Goal: Task Accomplishment & Management: Use online tool/utility

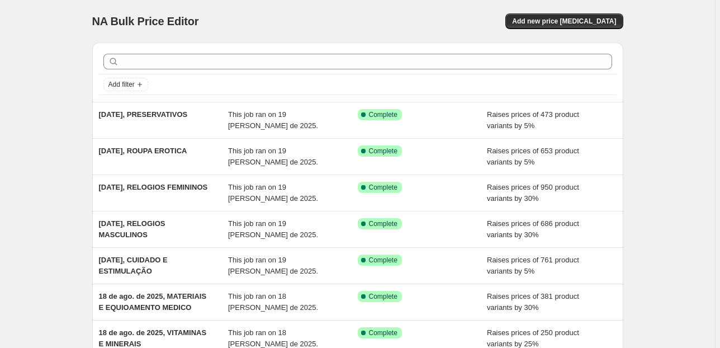
click at [559, 12] on div "NA Bulk Price Editor. This page is ready NA Bulk Price Editor Add new price [ME…" at bounding box center [357, 21] width 531 height 43
click at [554, 17] on span "Add new price [MEDICAL_DATA]" at bounding box center [564, 21] width 104 height 9
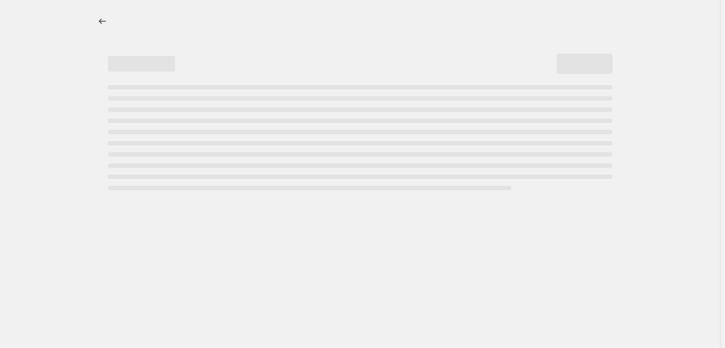
select select "percentage"
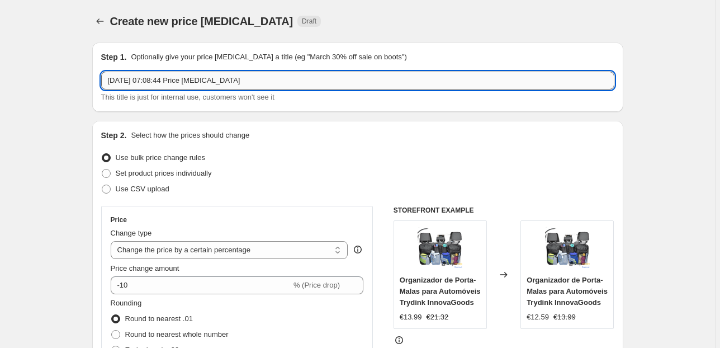
drag, startPoint x: 254, startPoint y: 81, endPoint x: 154, endPoint y: 72, distance: 100.0
click at [154, 72] on input "[DATE] 07:08:44 Price [MEDICAL_DATA]" at bounding box center [357, 81] width 513 height 18
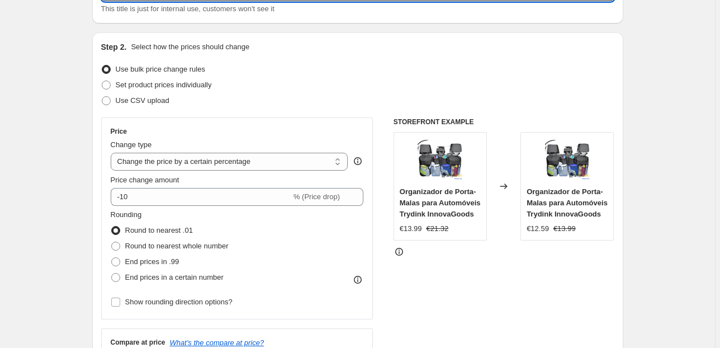
scroll to position [89, 0]
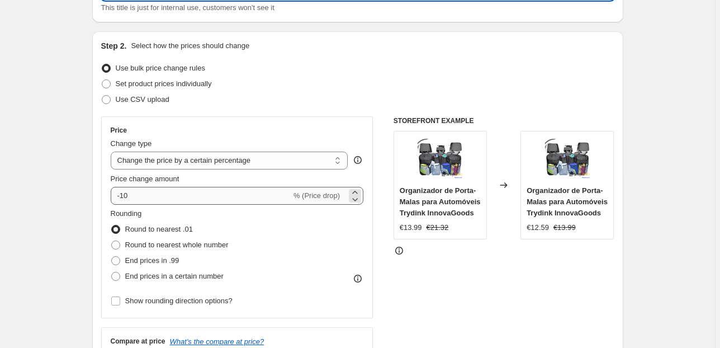
type input "[DATE], BEM ESTAR E MASSAGEM EROTICA"
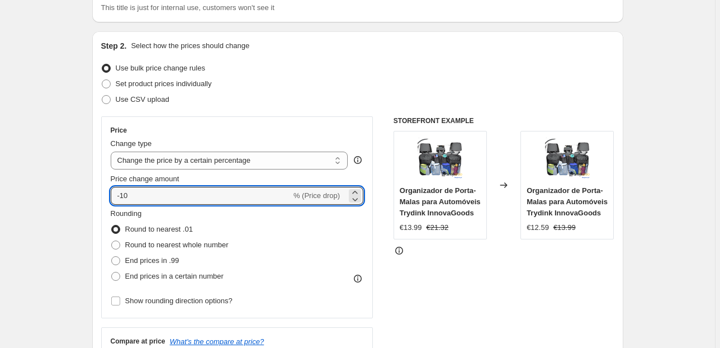
drag, startPoint x: 139, startPoint y: 199, endPoint x: 16, endPoint y: 184, distance: 124.0
type input "5"
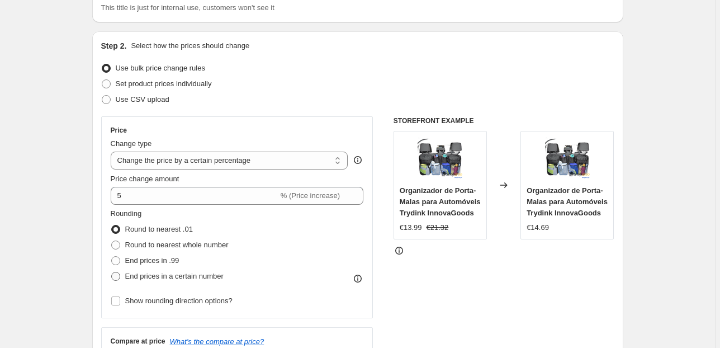
click at [173, 278] on span "End prices in a certain number" at bounding box center [174, 276] width 98 height 8
click at [112, 272] on input "End prices in a certain number" at bounding box center [111, 272] width 1 height 1
radio input "true"
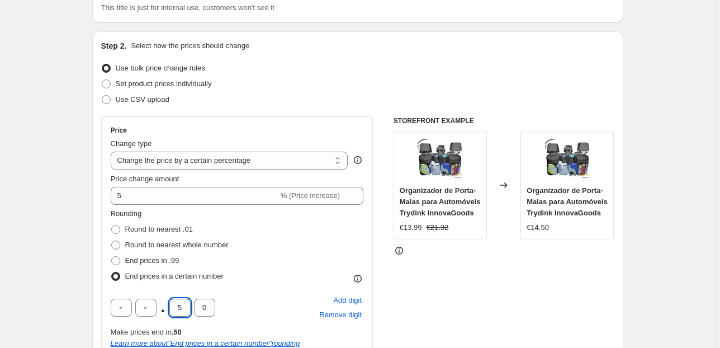
drag, startPoint x: 187, startPoint y: 306, endPoint x: 175, endPoint y: 306, distance: 12.3
click at [175, 306] on input "5" at bounding box center [179, 308] width 21 height 18
type input "9"
drag, startPoint x: 197, startPoint y: 306, endPoint x: 191, endPoint y: 306, distance: 6.2
click at [191, 306] on div ". 9 0" at bounding box center [163, 308] width 105 height 18
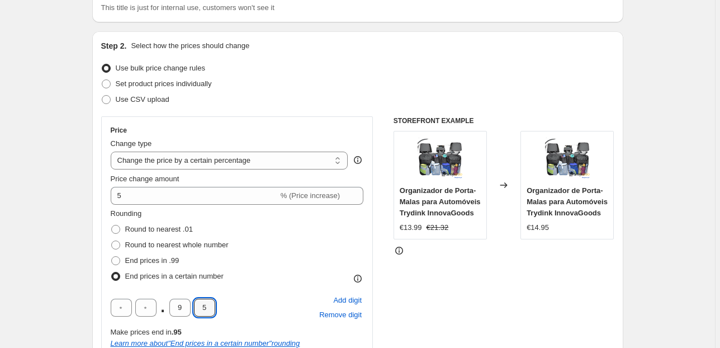
type input "5"
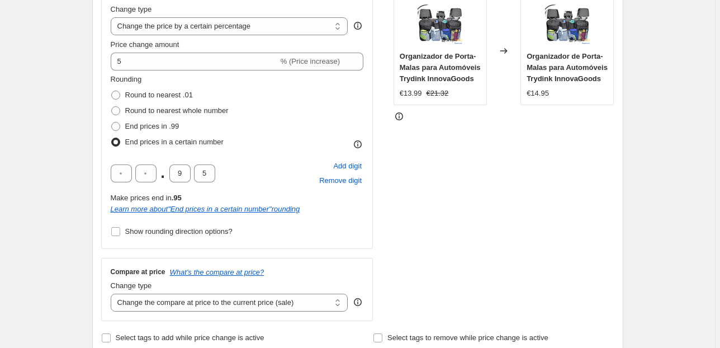
scroll to position [313, 0]
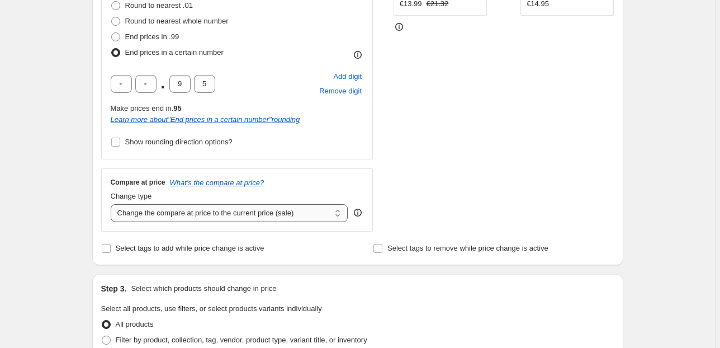
click at [152, 215] on select "Change the compare at price to the current price (sale) Change the compare at p…" at bounding box center [230, 213] width 238 height 18
select select "pp"
click at [112, 204] on select "Change the compare at price to the current price (sale) Change the compare at p…" at bounding box center [230, 213] width 238 height 18
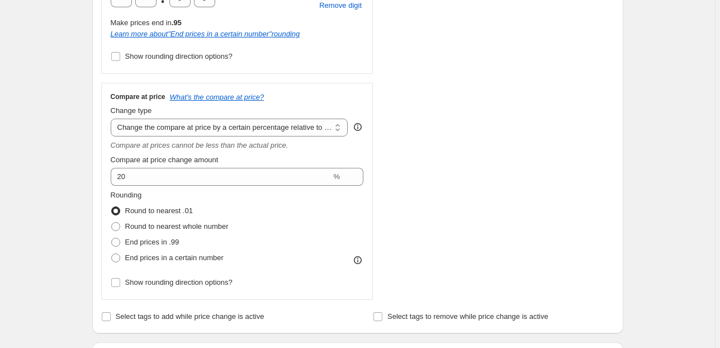
scroll to position [403, 0]
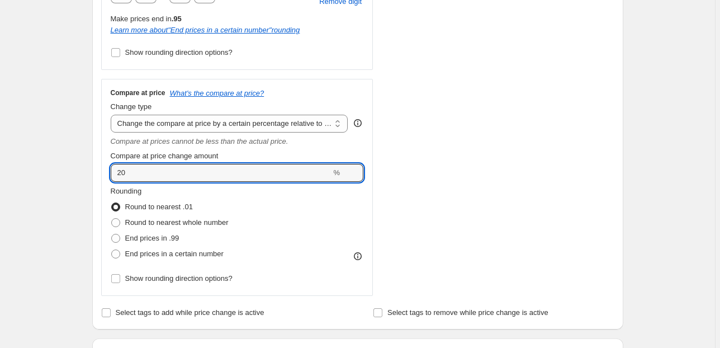
drag, startPoint x: 132, startPoint y: 176, endPoint x: 83, endPoint y: 180, distance: 49.4
click at [102, 175] on div "Step 2. Select how the prices should change Use bulk price change rules Set pro…" at bounding box center [357, 23] width 531 height 611
type input "30"
click at [74, 183] on div "Create new price [MEDICAL_DATA]. This page is ready Create new price [MEDICAL_D…" at bounding box center [357, 272] width 715 height 1351
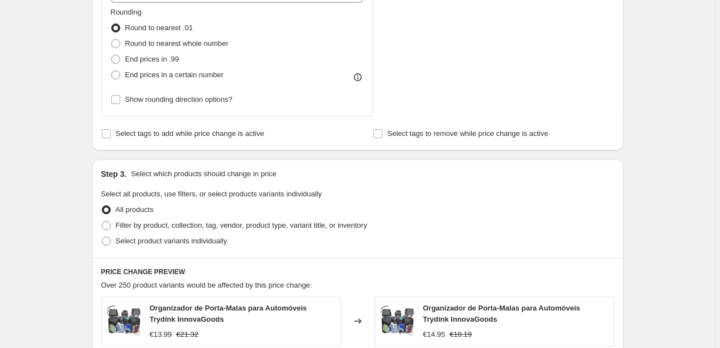
scroll to position [626, 0]
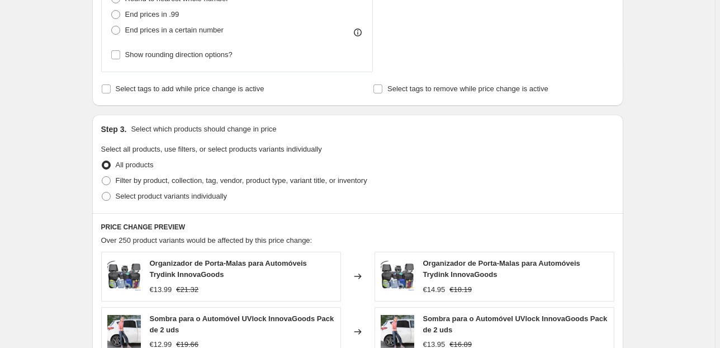
click at [137, 170] on label "All products" at bounding box center [127, 165] width 53 height 16
click at [102, 161] on input "All products" at bounding box center [102, 161] width 1 height 1
click at [141, 183] on span "Filter by product, collection, tag, vendor, product type, variant title, or inv…" at bounding box center [242, 180] width 252 height 8
click at [102, 177] on input "Filter by product, collection, tag, vendor, product type, variant title, or inv…" at bounding box center [102, 176] width 1 height 1
radio input "true"
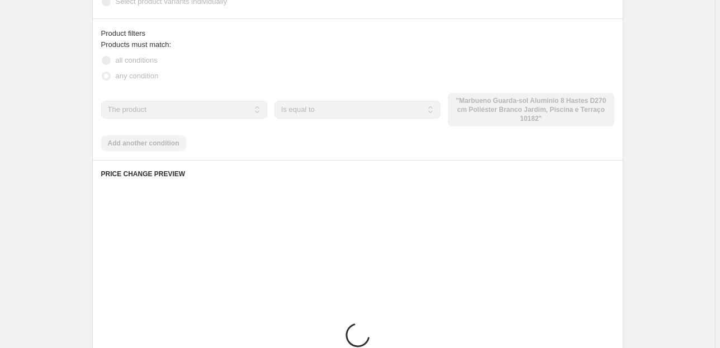
scroll to position [850, 0]
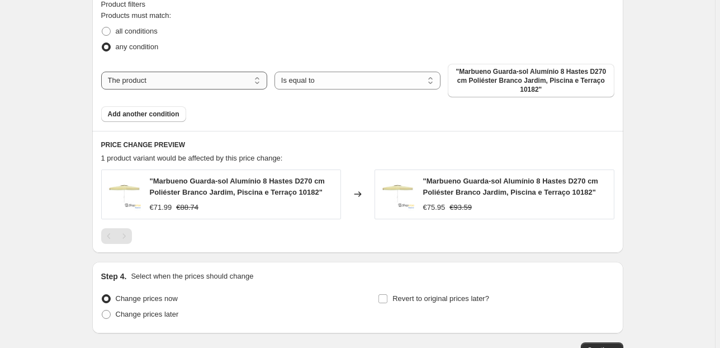
click at [233, 78] on select "The product The product's collection The product's tag The product's vendor The…" at bounding box center [184, 81] width 166 height 18
select select "collection"
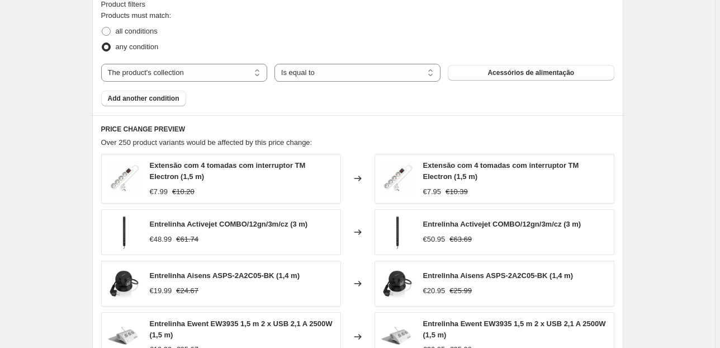
click at [517, 75] on span "Acessórios de alimentação" at bounding box center [531, 72] width 87 height 9
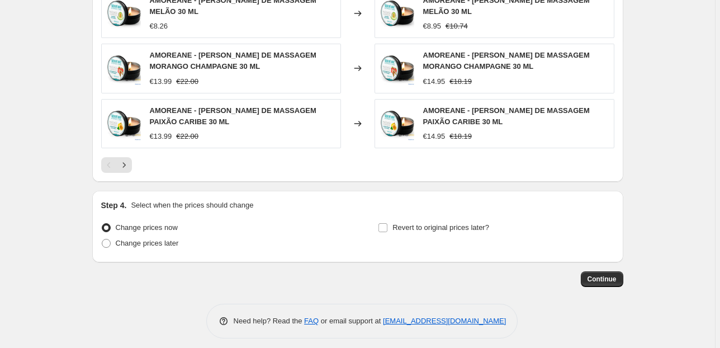
scroll to position [1127, 0]
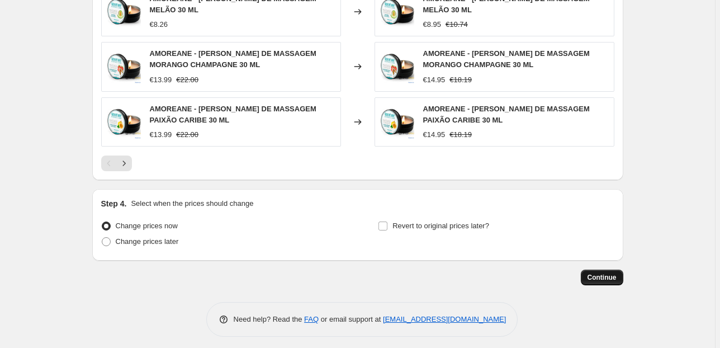
click at [604, 273] on span "Continue" at bounding box center [602, 277] width 29 height 9
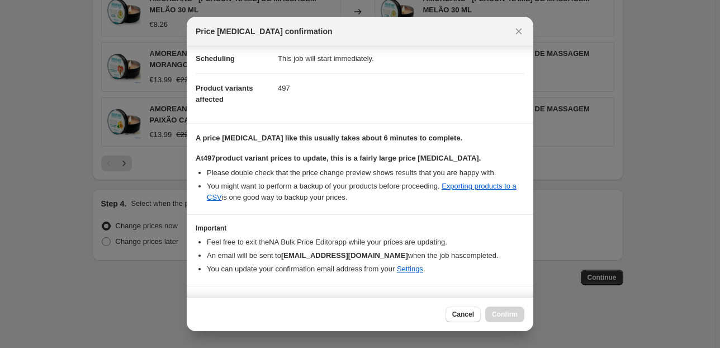
scroll to position [114, 0]
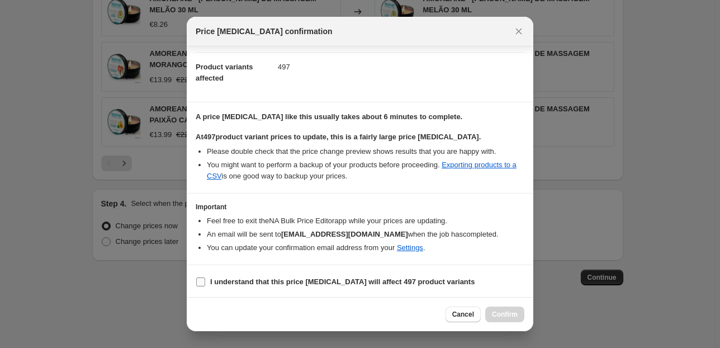
click at [246, 274] on label "I understand that this price [MEDICAL_DATA] will affect 497 product variants" at bounding box center [335, 282] width 279 height 16
click at [205, 277] on input "I understand that this price [MEDICAL_DATA] will affect 497 product variants" at bounding box center [200, 281] width 9 height 9
checkbox input "true"
click at [498, 319] on button "Confirm" at bounding box center [504, 314] width 39 height 16
